Goal: Ask a question

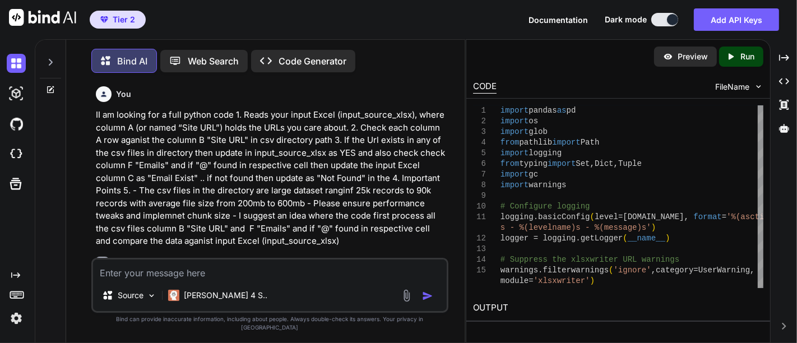
scroll to position [11113, 0]
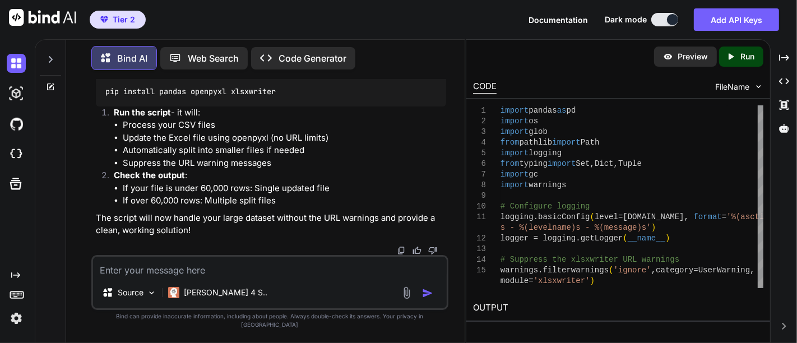
click at [161, 277] on textarea at bounding box center [270, 267] width 354 height 20
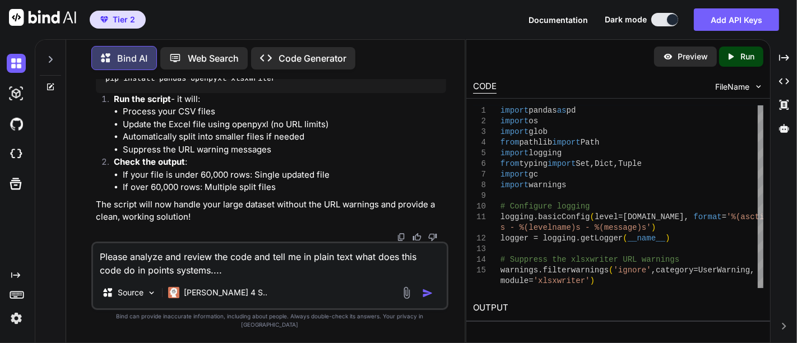
paste textarea "#!/usr/bin/env python3 import coloredlogs import logging from threading import …"
type textarea "Please analyze and review the code and tell me in plain text what does this cod…"
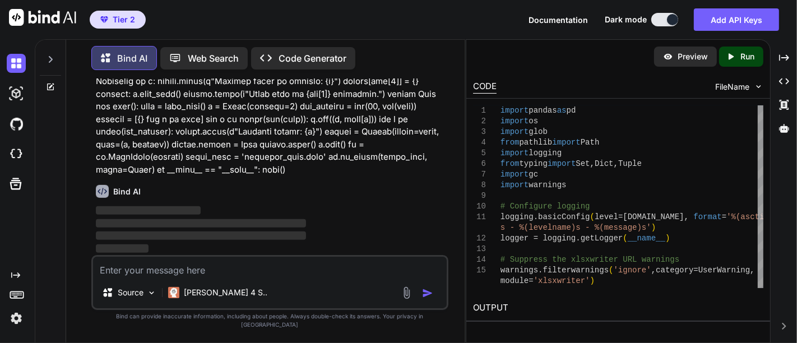
scroll to position [15464, 0]
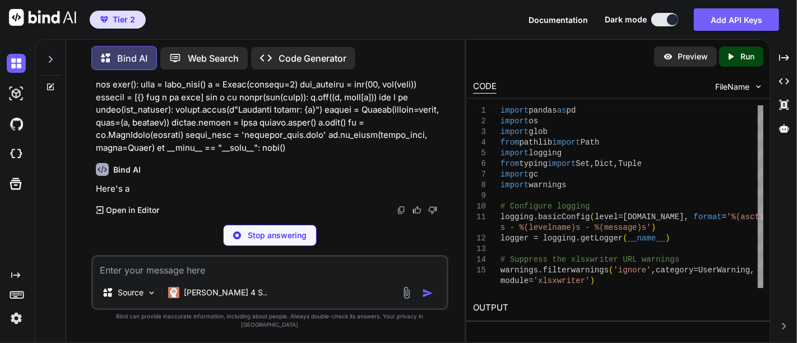
scroll to position [15953, 0]
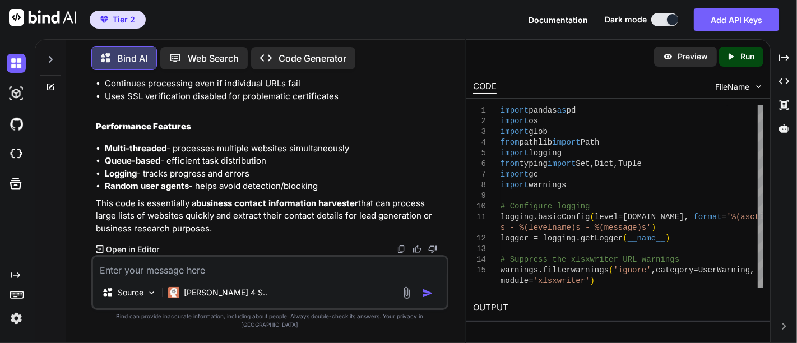
scroll to position [16966, 0]
click at [174, 277] on textarea at bounding box center [270, 267] width 354 height 20
paste textarea "def parse(self, response): # this helps to get all links from source code links…"
type textarea "Explain this code in plain text....def parse(self, response): # this helps to g…"
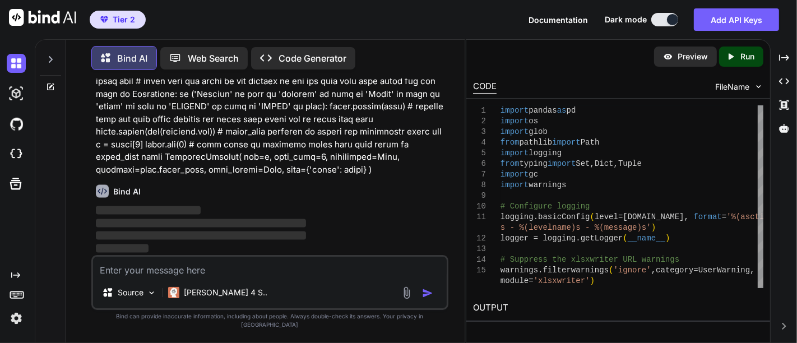
scroll to position [17152, 0]
click at [215, 176] on p at bounding box center [271, 100] width 350 height 151
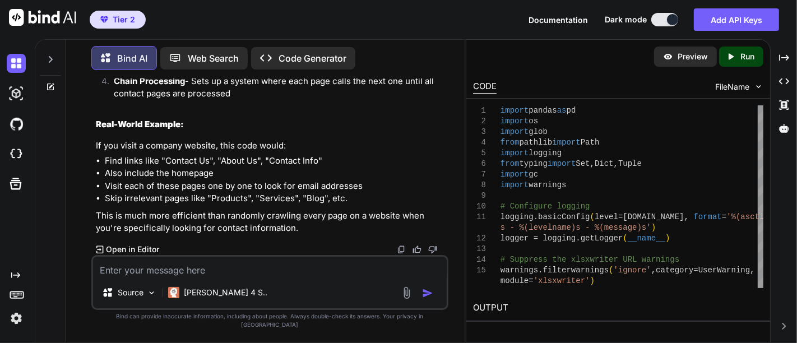
scroll to position [17149, 0]
click at [164, 277] on textarea at bounding box center [270, 267] width 354 height 20
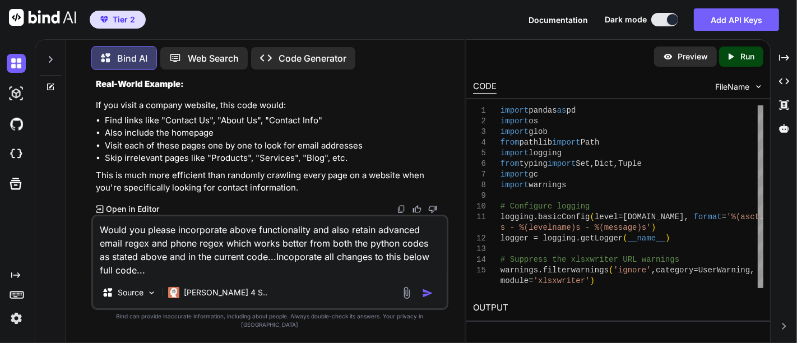
paste textarea "loremi do sitame co adipis elitsedd eiusmo tempor in ut labore etdo magnaa enim…"
type textarea "Lorem ips dolors ametconsect adipi elitseddoeius tem inci utlabo etdolore magna…"
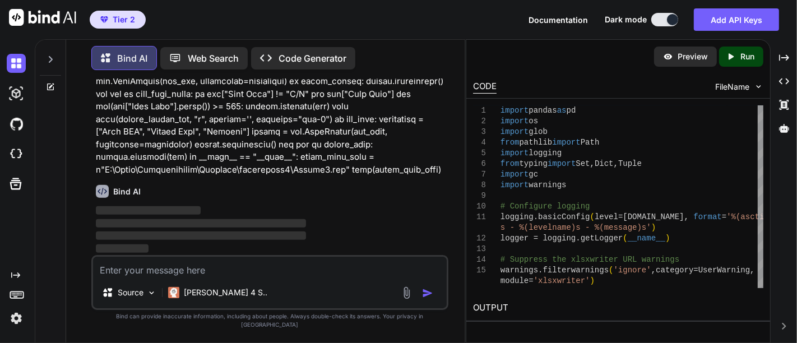
scroll to position [18132, 0]
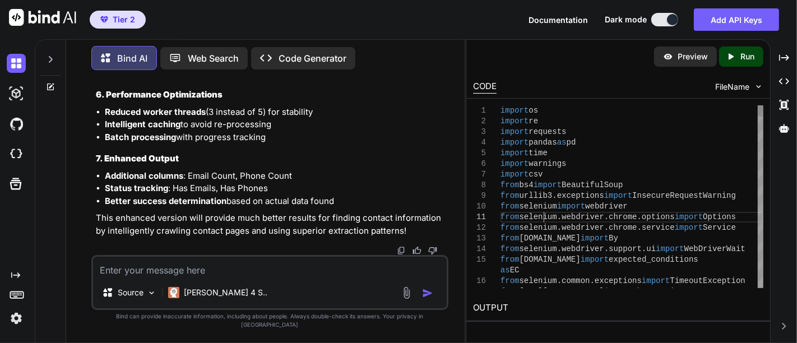
scroll to position [0, 0]
type textarea "import os import re import requests import pandas as pd import time import warn…"
click at [543, 223] on span "from selenium.webdriver.chrome.service import Service" at bounding box center [619, 228] width 236 height 11
